Goal: Task Accomplishment & Management: Manage account settings

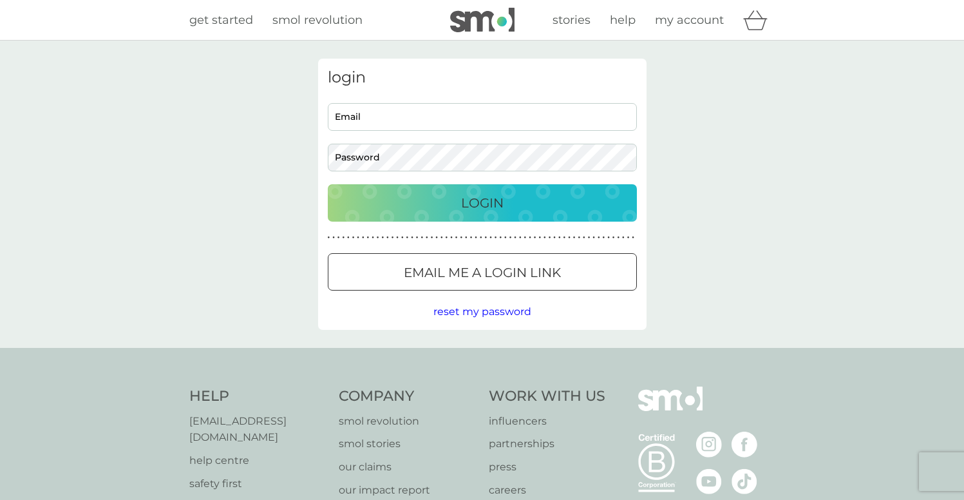
click at [459, 124] on input "Email" at bounding box center [482, 117] width 309 height 28
type input "imceliachou@gmail.com"
click at [590, 187] on button "Login" at bounding box center [482, 202] width 309 height 37
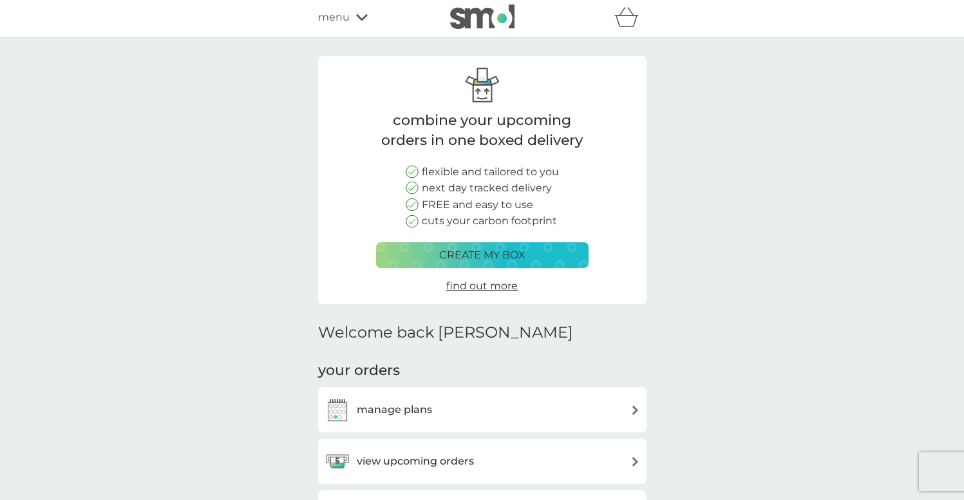
scroll to position [284, 0]
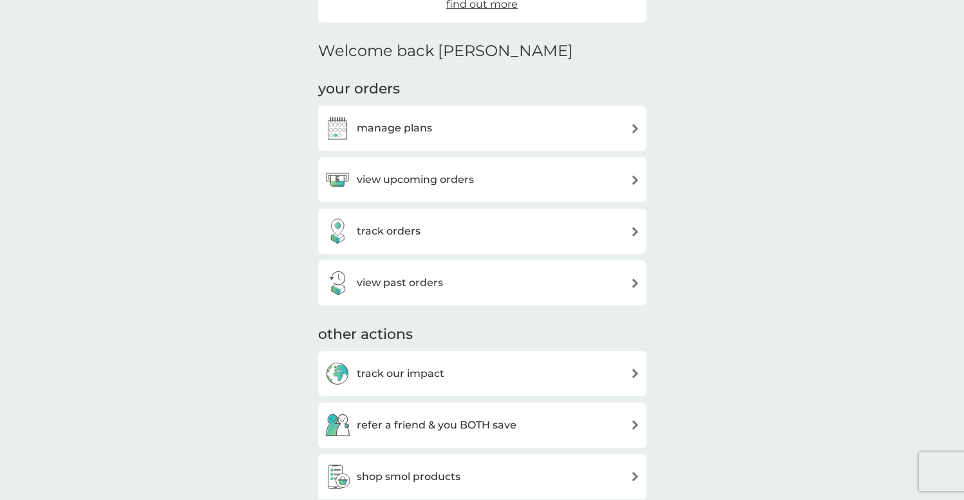
click at [417, 129] on h3 "manage plans" at bounding box center [394, 128] width 75 height 17
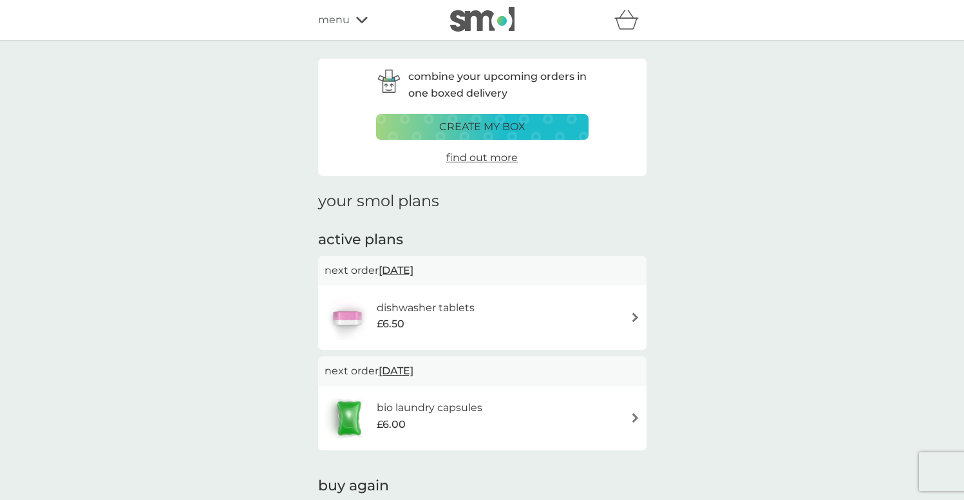
click at [493, 407] on div "bio laundry capsules £6.00" at bounding box center [436, 417] width 119 height 36
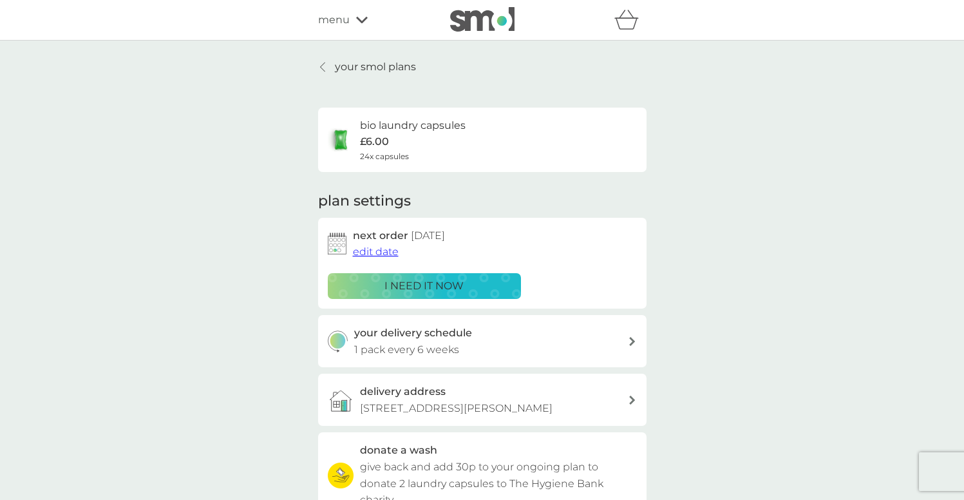
click at [369, 254] on span "edit date" at bounding box center [376, 251] width 46 height 12
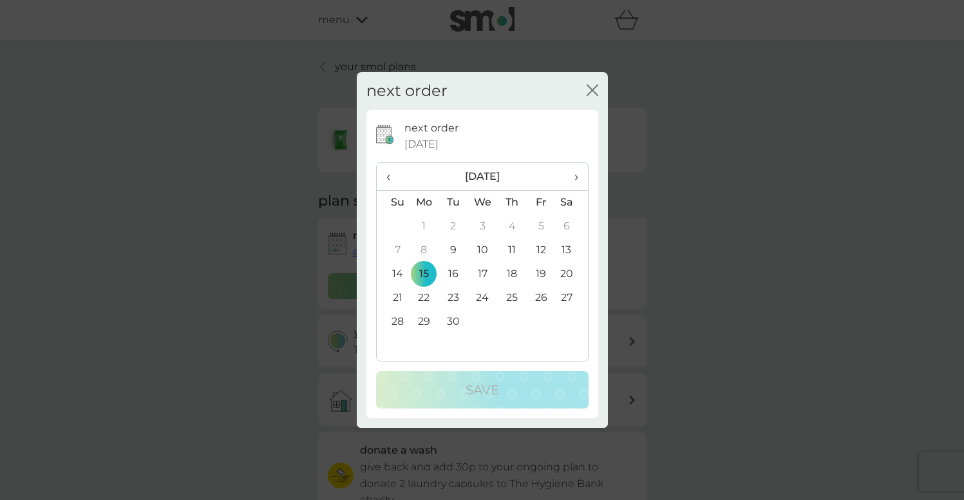
click at [458, 252] on td "9" at bounding box center [453, 250] width 29 height 24
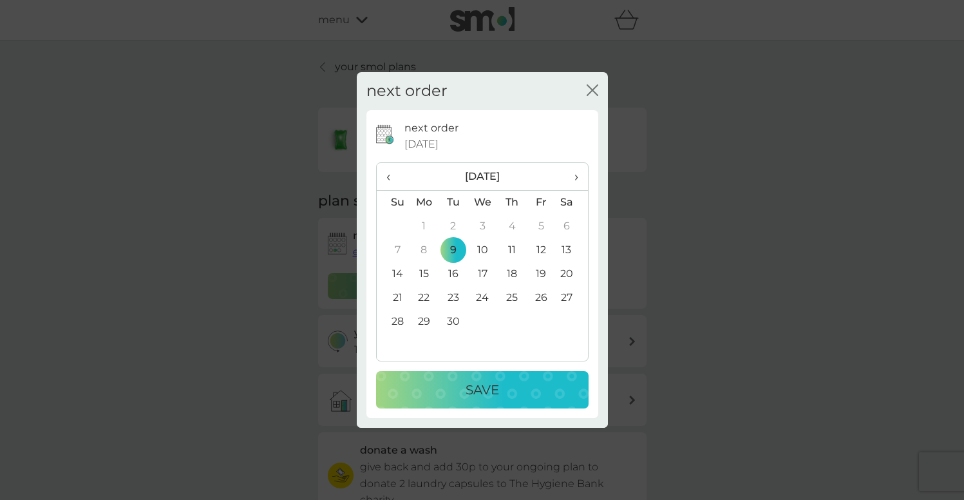
click at [491, 388] on p "Save" at bounding box center [482, 389] width 33 height 21
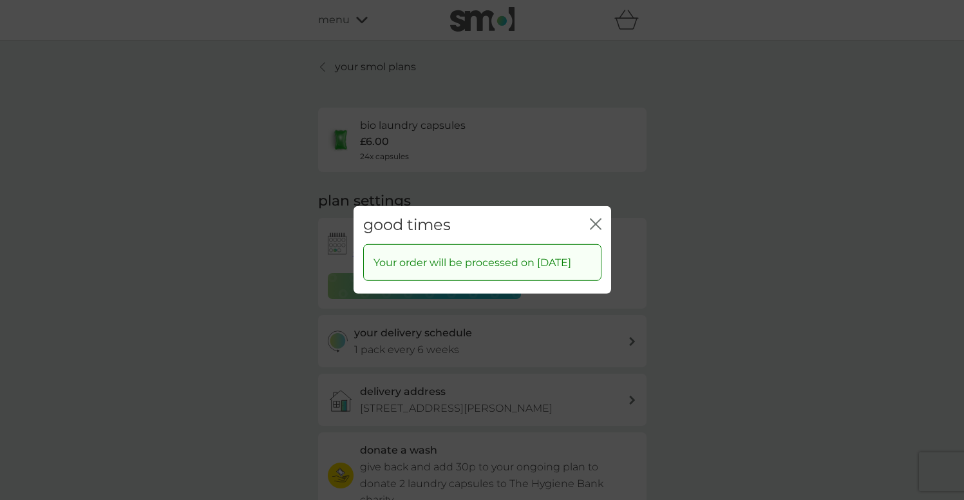
click at [595, 218] on icon "close" at bounding box center [596, 224] width 12 height 12
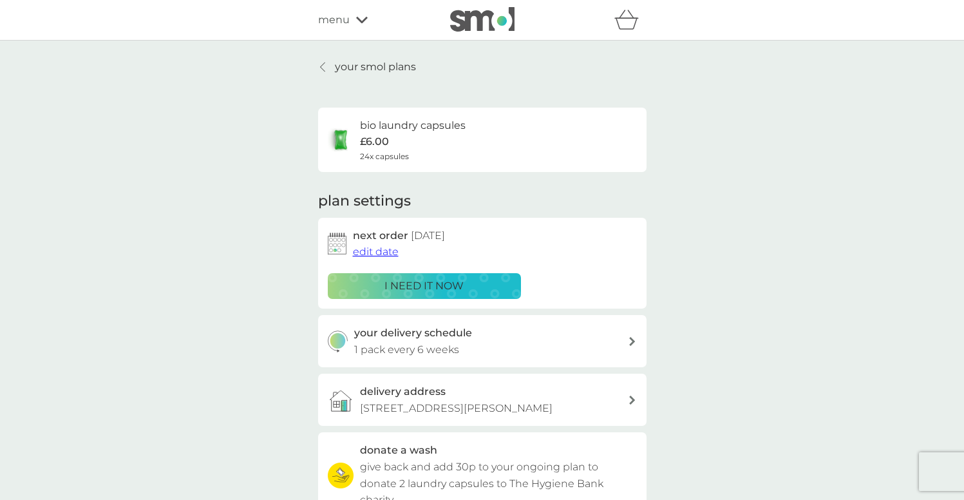
click at [335, 62] on p "your smol plans" at bounding box center [375, 67] width 81 height 17
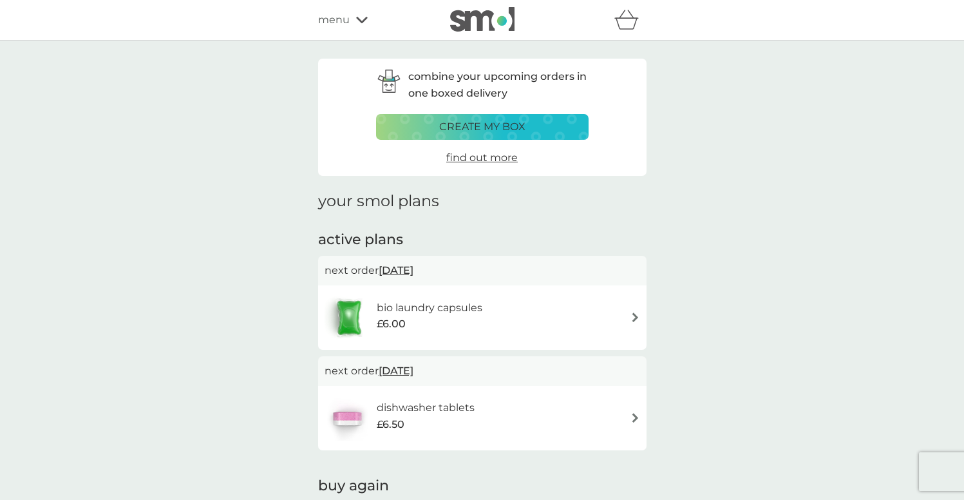
click at [345, 19] on span "menu" at bounding box center [334, 20] width 32 height 17
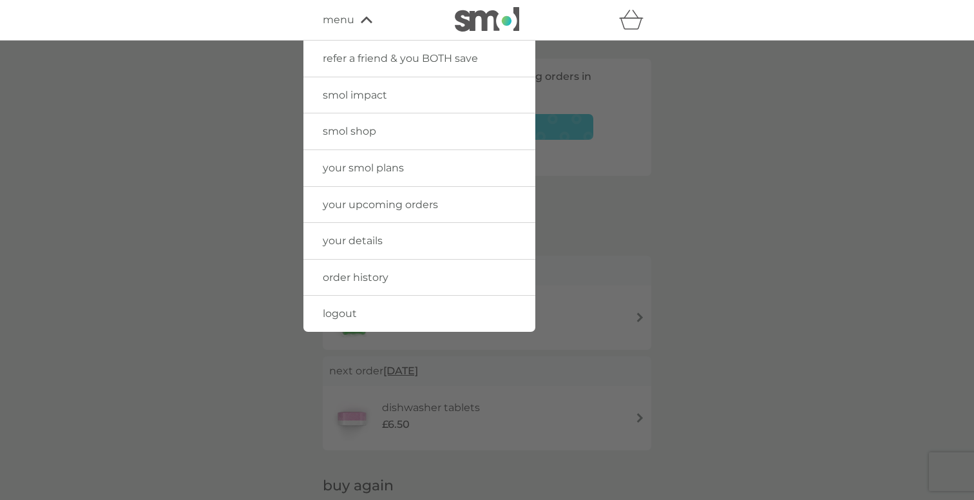
click at [367, 131] on span "smol shop" at bounding box center [349, 131] width 53 height 12
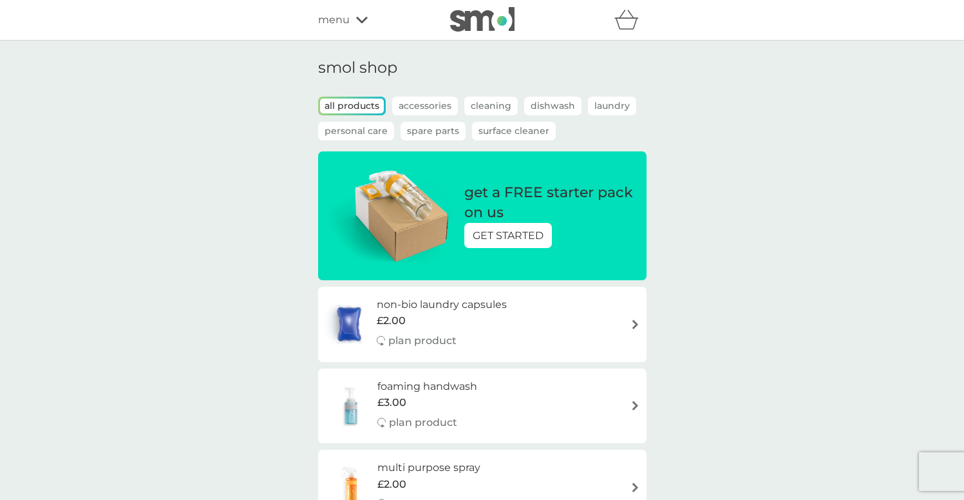
click at [604, 105] on p "Laundry" at bounding box center [612, 106] width 48 height 19
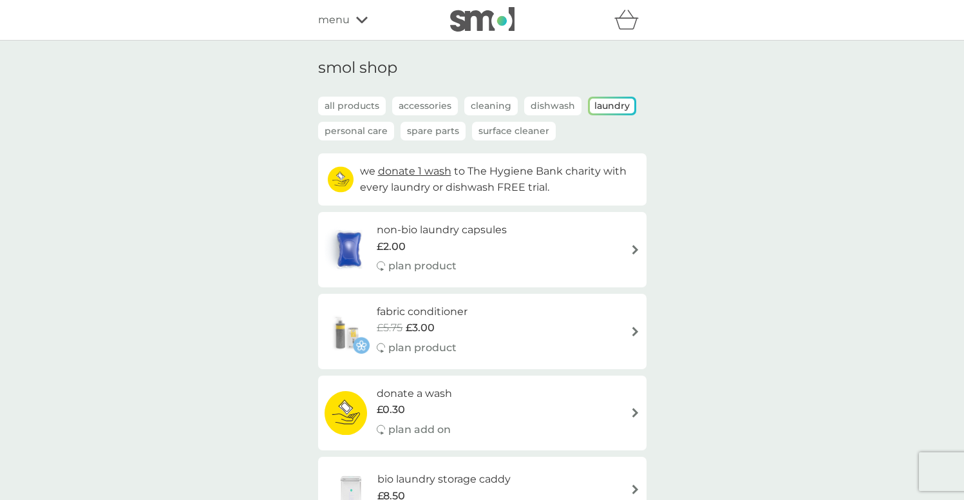
click at [328, 131] on p "Personal Care" at bounding box center [356, 131] width 76 height 19
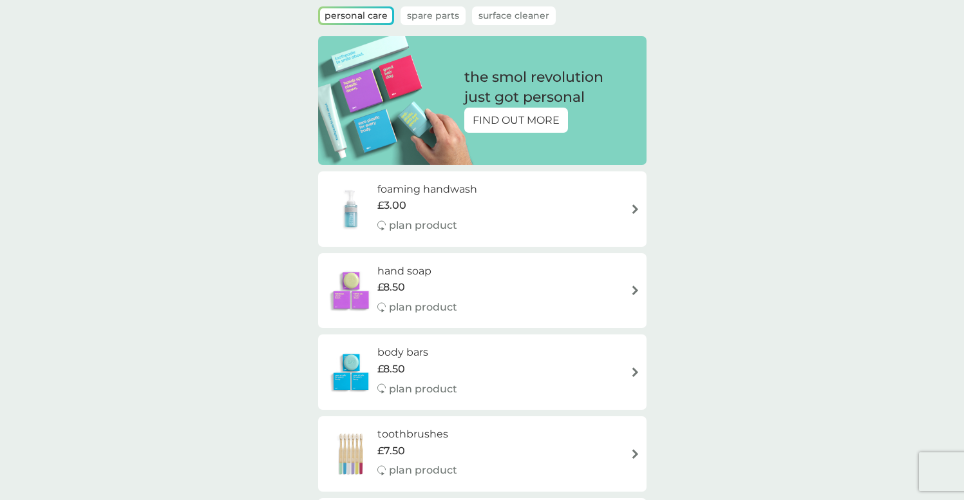
scroll to position [79, 0]
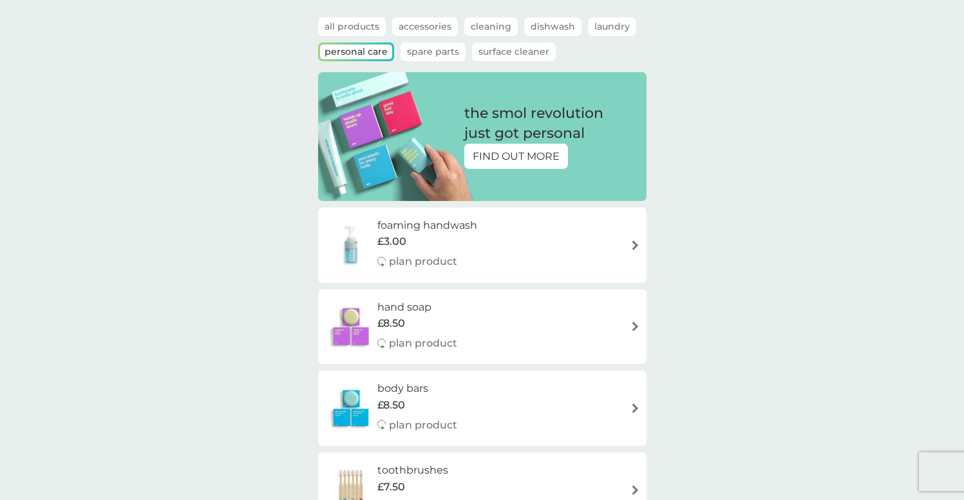
click at [448, 53] on p "Spare Parts" at bounding box center [433, 52] width 65 height 19
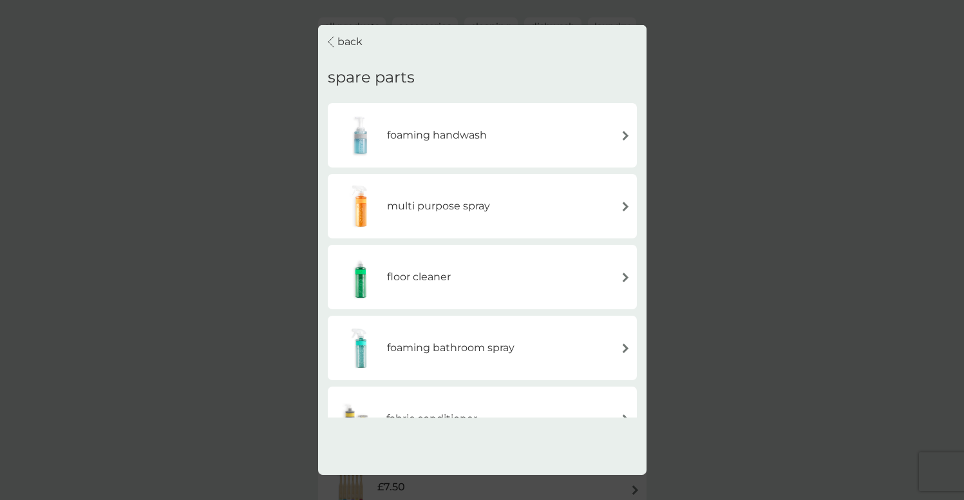
click at [348, 44] on p "back" at bounding box center [350, 41] width 25 height 17
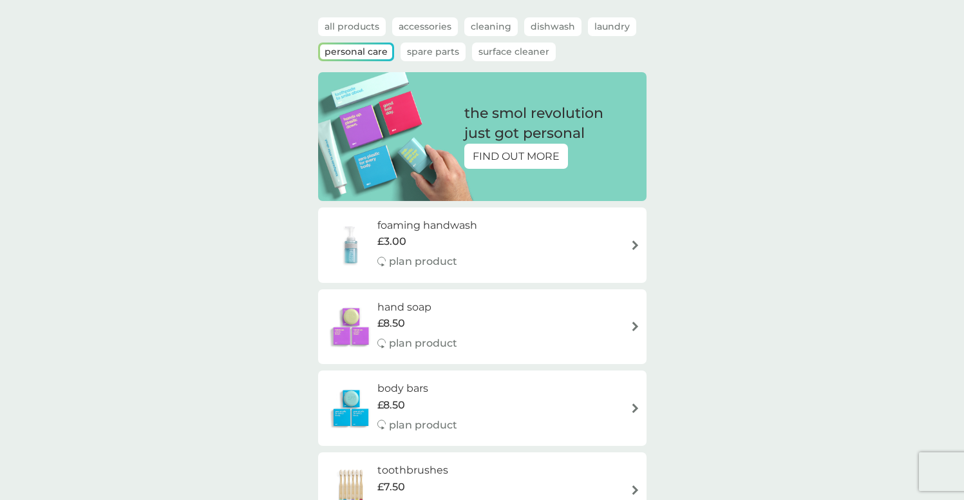
click at [511, 50] on p "Surface Cleaner" at bounding box center [514, 52] width 84 height 19
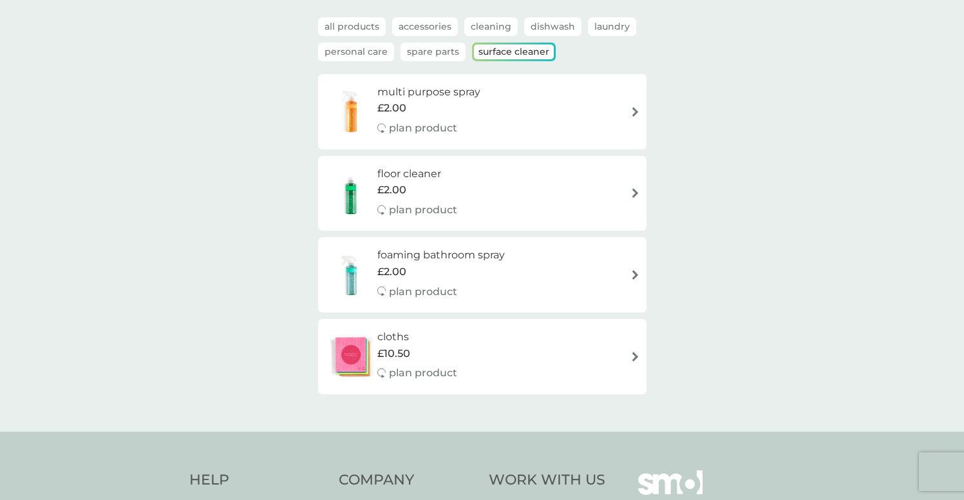
click at [412, 32] on p "Accessories" at bounding box center [425, 26] width 66 height 19
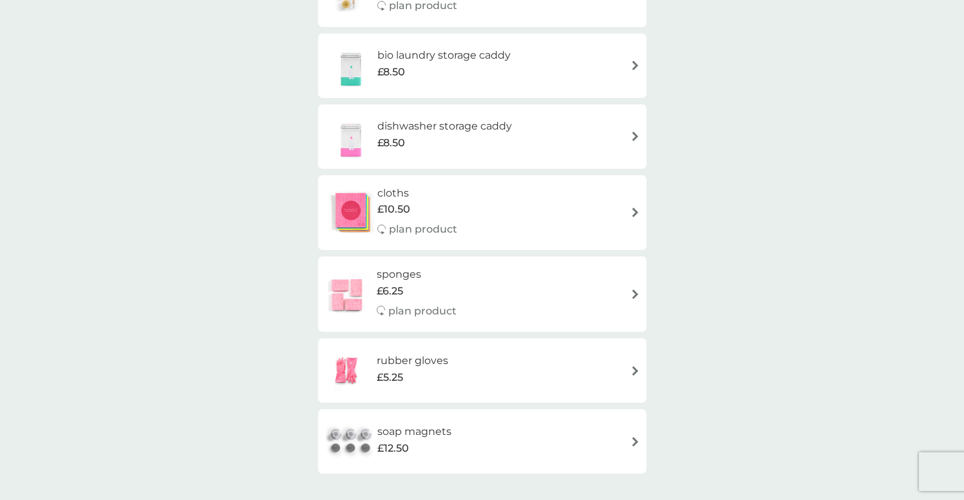
scroll to position [0, 0]
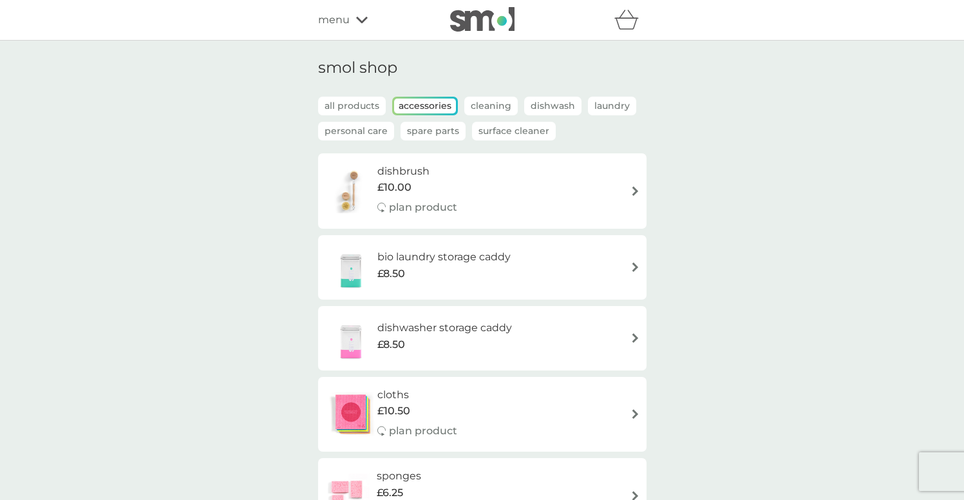
click at [346, 100] on p "all products" at bounding box center [352, 106] width 68 height 19
